Goal: Task Accomplishment & Management: Complete application form

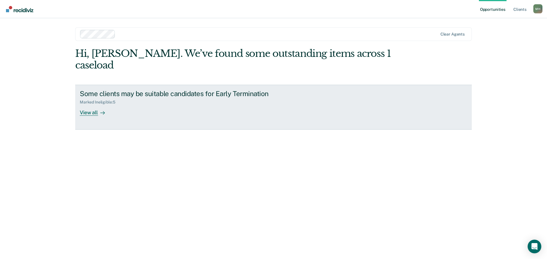
click at [96, 105] on div "View all" at bounding box center [96, 110] width 32 height 11
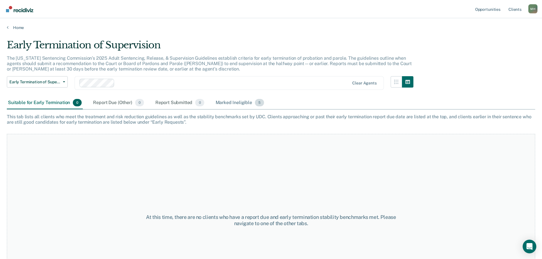
click at [231, 106] on div "Marked Ineligible 5" at bounding box center [240, 103] width 51 height 13
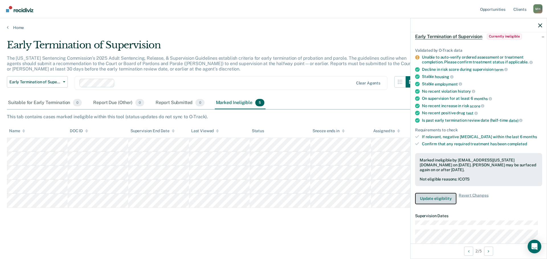
click at [435, 202] on button "Update eligibility" at bounding box center [435, 198] width 41 height 11
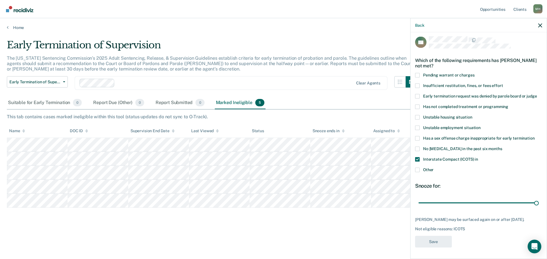
click at [420, 168] on label "Other" at bounding box center [478, 171] width 127 height 6
click at [433, 168] on input "Other" at bounding box center [433, 168] width 0 height 0
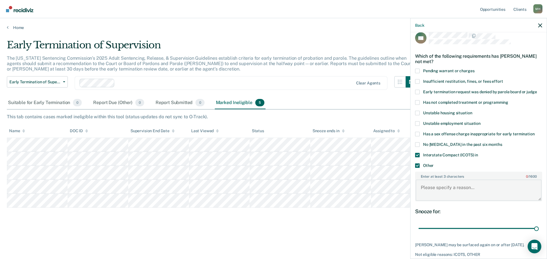
click at [436, 190] on textarea "Enter at least 3 characters 0 / 1600" at bounding box center [478, 190] width 126 height 21
click at [433, 180] on textarea "Enter at least 3 characters 0 / 1600" at bounding box center [478, 190] width 126 height 21
click at [428, 187] on textarea "Enter at least 3 characters 0 / 1600" at bounding box center [478, 190] width 126 height 21
type textarea "R"
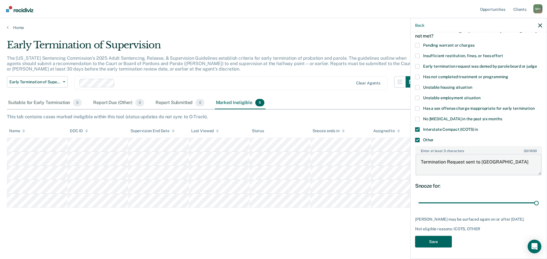
type textarea "Termination Request sent to [GEOGRAPHIC_DATA]"
click at [434, 241] on button "Save" at bounding box center [433, 242] width 37 height 12
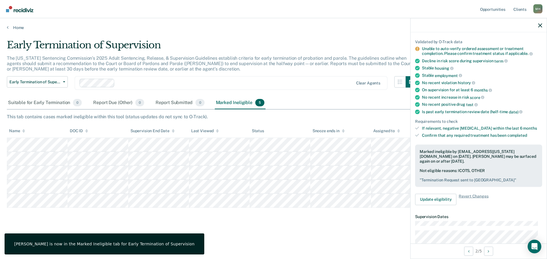
click at [333, 228] on div "Early Termination of Supervision The [US_STATE] Sentencing Commission’s 2025 Ad…" at bounding box center [273, 137] width 533 height 196
click at [537, 23] on div at bounding box center [478, 25] width 136 height 14
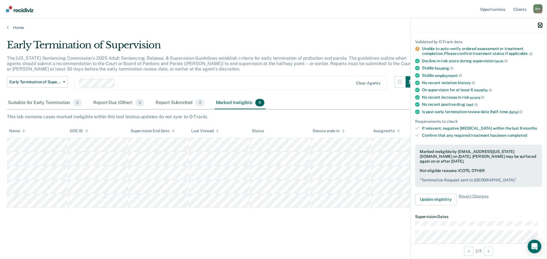
click at [540, 26] on icon "button" at bounding box center [540, 25] width 4 height 4
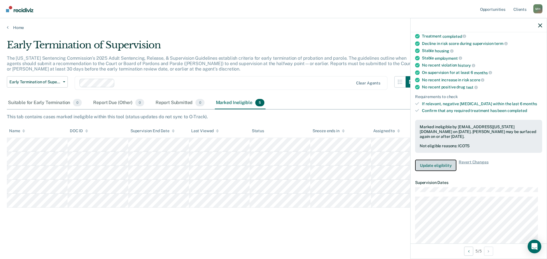
click at [438, 166] on button "Update eligibility" at bounding box center [435, 165] width 41 height 11
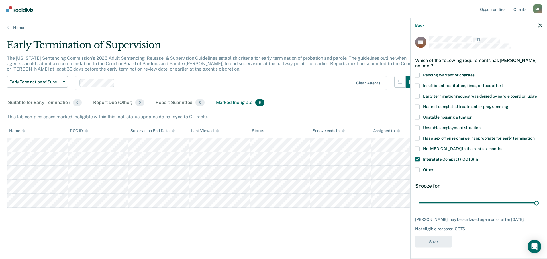
click at [421, 168] on label "Other" at bounding box center [478, 171] width 127 height 6
click at [433, 168] on input "Other" at bounding box center [433, 168] width 0 height 0
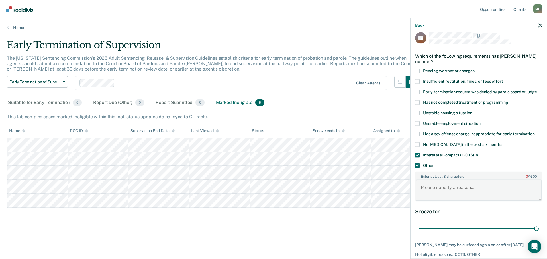
click at [436, 183] on textarea "Enter at least 3 characters 0 / 1600" at bounding box center [478, 190] width 126 height 21
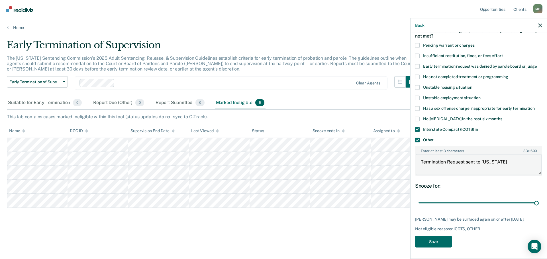
scroll to position [37, 0]
type textarea "Termination Request sent to [US_STATE]"
click at [441, 241] on button "Save" at bounding box center [433, 242] width 37 height 12
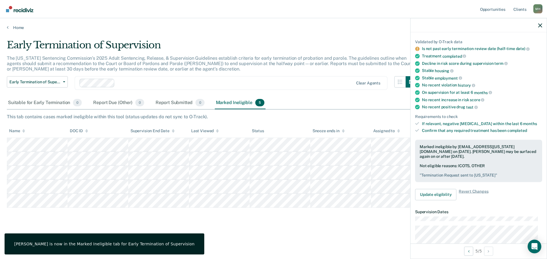
click at [355, 232] on div "Early Termination of Supervision The [US_STATE] Sentencing Commission’s 2025 Ad…" at bounding box center [273, 137] width 533 height 196
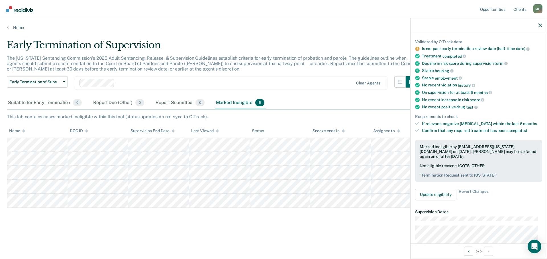
click at [41, 224] on div "Early Termination of Supervision The [US_STATE] Sentencing Commission’s 2025 Ad…" at bounding box center [273, 137] width 533 height 196
click at [543, 28] on div at bounding box center [478, 25] width 136 height 14
click at [542, 27] on div at bounding box center [478, 25] width 136 height 14
click at [541, 25] on icon "button" at bounding box center [540, 25] width 4 height 4
